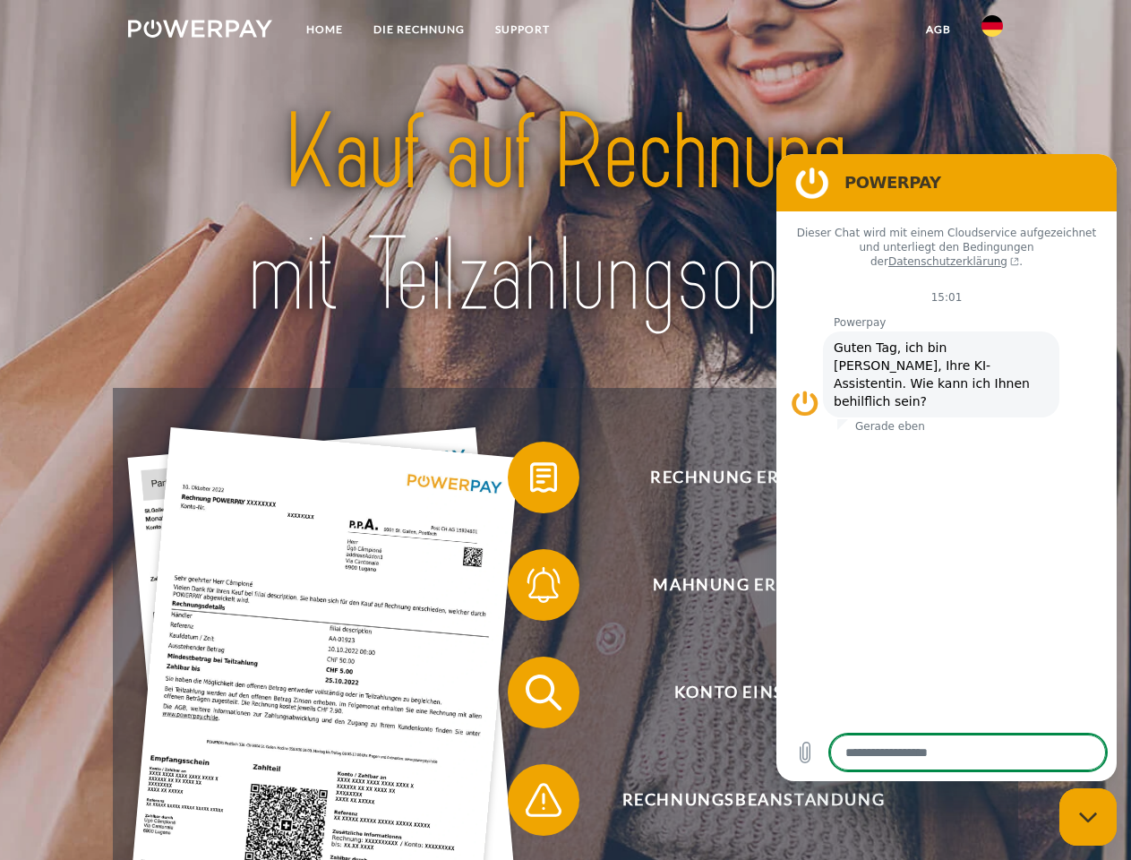
click at [200, 31] on img at bounding box center [200, 29] width 144 height 18
click at [992, 31] on img at bounding box center [991, 25] width 21 height 21
click at [937, 30] on link "agb" at bounding box center [939, 29] width 56 height 32
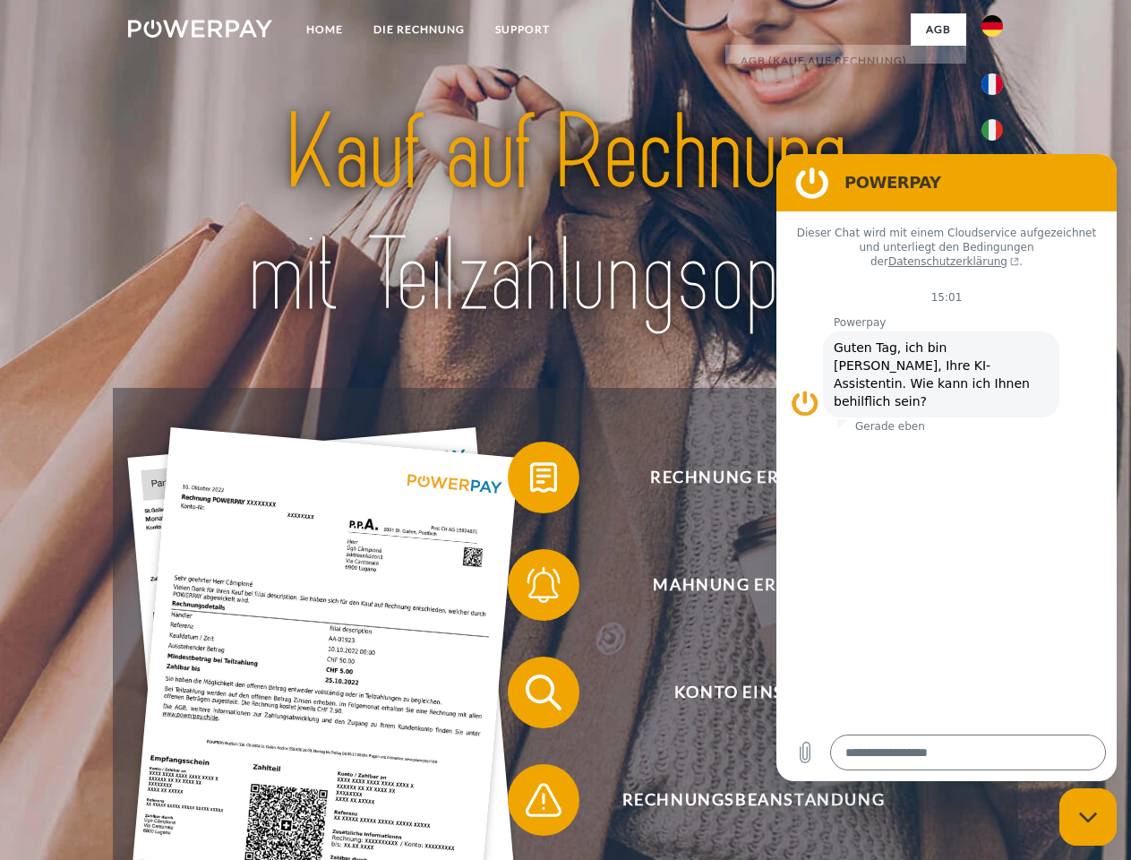
click at [530, 481] on span at bounding box center [517, 477] width 90 height 90
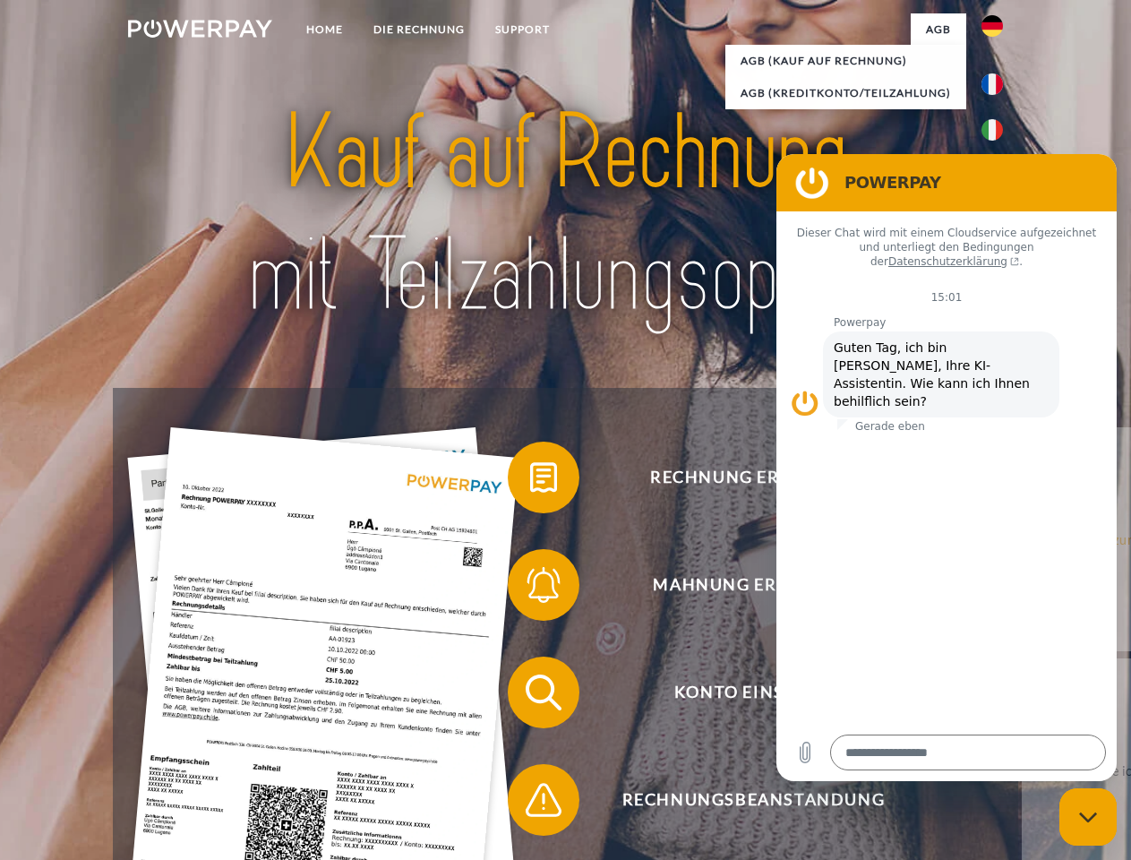
click at [530, 588] on span at bounding box center [517, 585] width 90 height 90
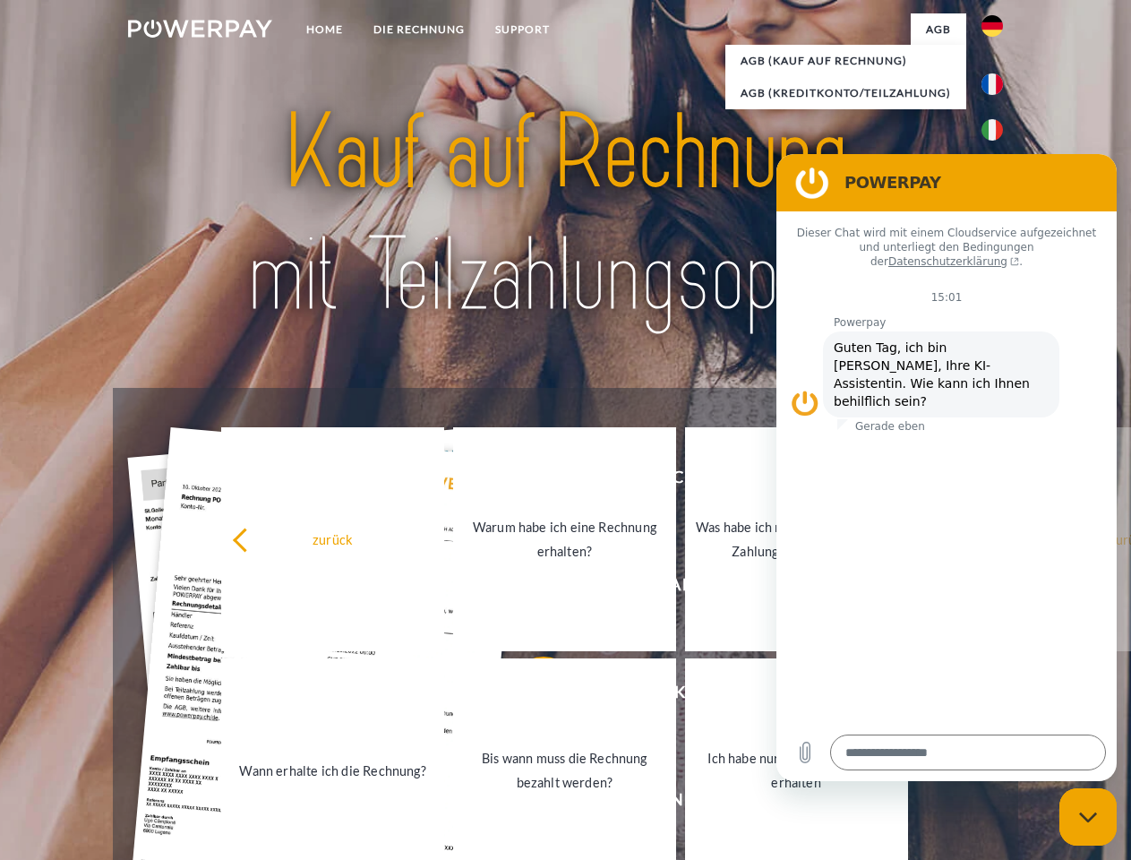
click at [530, 696] on link "Bis wann muss die Rechnung bezahlt werden?" at bounding box center [564, 770] width 223 height 224
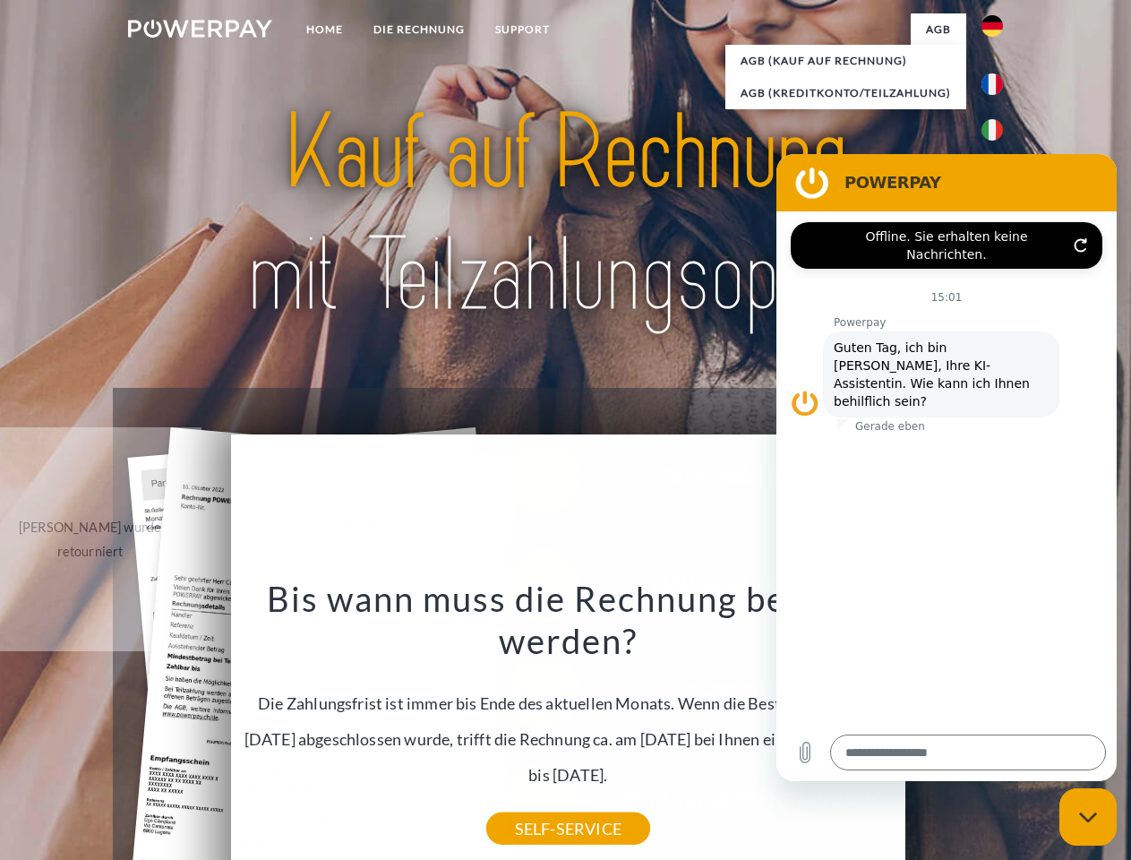
click at [1088, 817] on icon "Messaging-Fenster schließen" at bounding box center [1088, 817] width 19 height 12
type textarea "*"
